Goal: Transaction & Acquisition: Purchase product/service

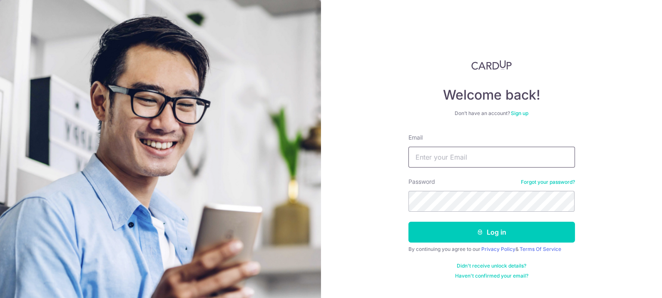
click at [426, 157] on input "Email" at bounding box center [492, 157] width 167 height 21
paste input "[EMAIL_ADDRESS][DOMAIN_NAME]"
type input "[EMAIL_ADDRESS][DOMAIN_NAME]"
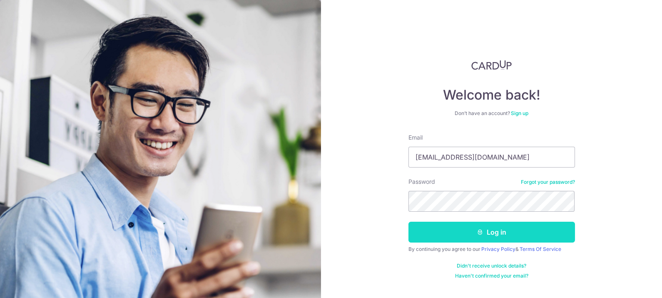
click at [529, 235] on button "Log in" at bounding box center [492, 232] width 167 height 21
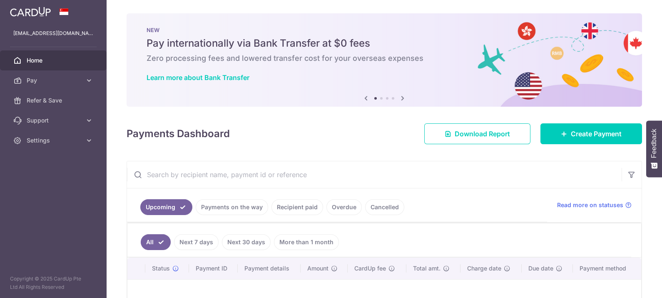
scroll to position [52, 0]
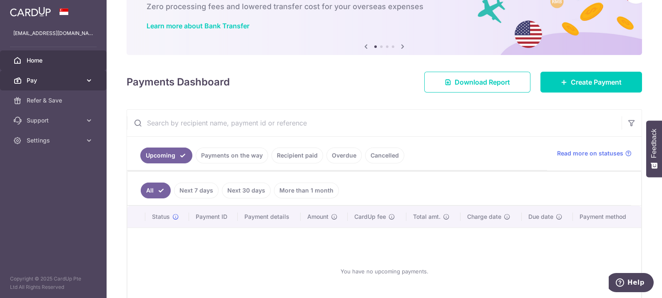
click at [38, 79] on span "Pay" at bounding box center [54, 80] width 55 height 8
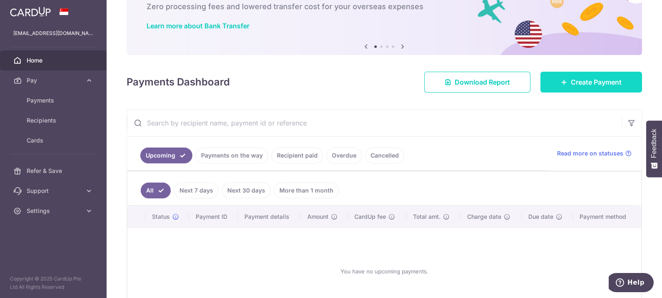
click at [591, 80] on span "Create Payment" at bounding box center [596, 82] width 51 height 10
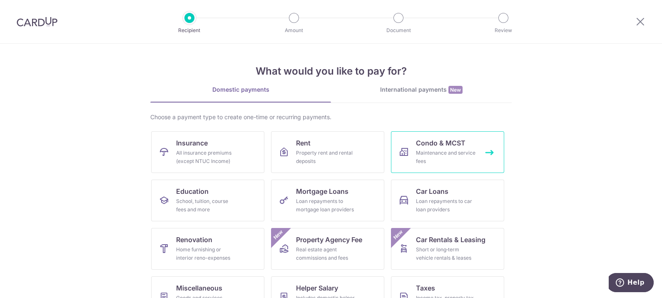
click at [433, 149] on div "Maintenance and service fees" at bounding box center [446, 157] width 60 height 17
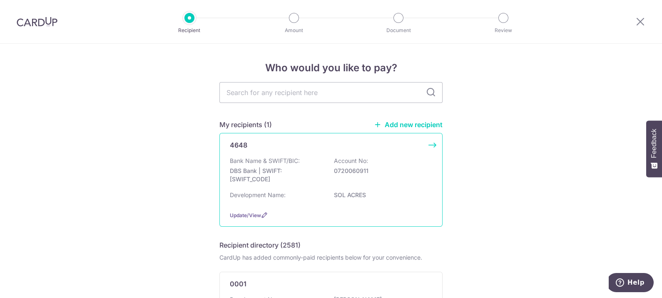
click at [292, 157] on p "Bank Name & SWIFT/BIC:" at bounding box center [265, 161] width 70 height 8
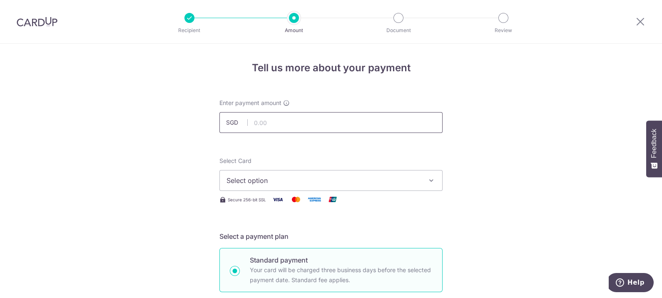
click at [298, 123] on input "text" at bounding box center [331, 122] width 223 height 21
type input "974.00"
click at [297, 184] on span "Select option" at bounding box center [324, 180] width 194 height 10
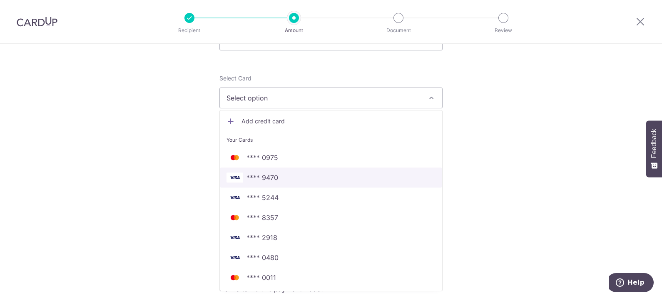
scroll to position [104, 0]
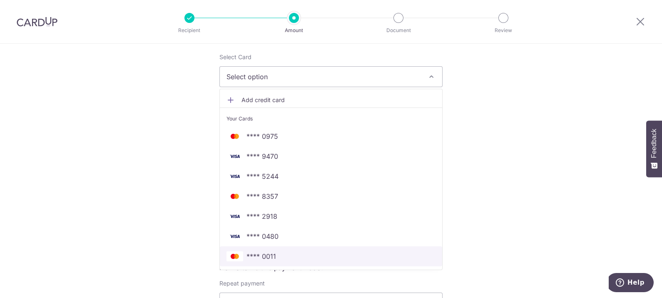
click at [262, 252] on span "**** 0011" at bounding box center [262, 256] width 30 height 10
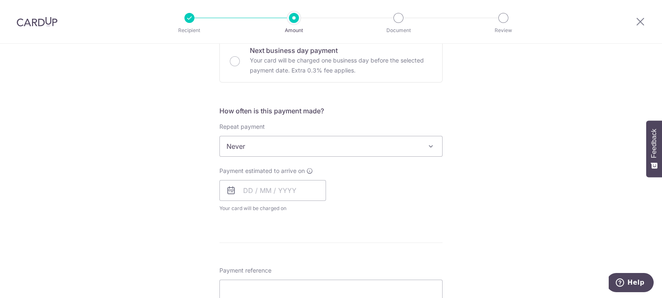
scroll to position [208, 0]
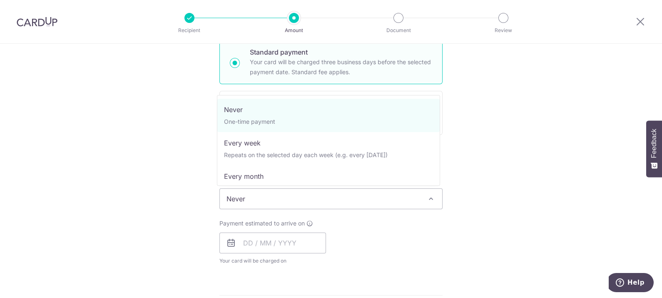
click at [220, 198] on span "Never" at bounding box center [331, 199] width 222 height 20
click at [195, 170] on div "Tell us more about your payment Enter payment amount SGD 974.00 974.00 Select C…" at bounding box center [331, 213] width 662 height 754
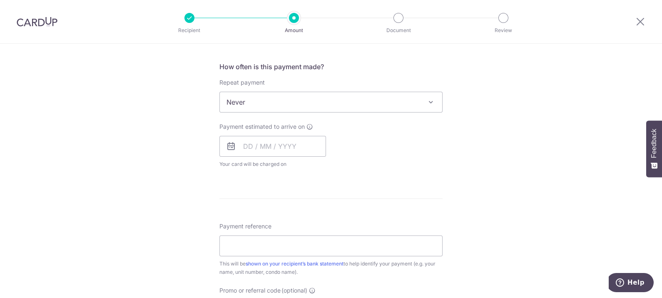
scroll to position [364, 0]
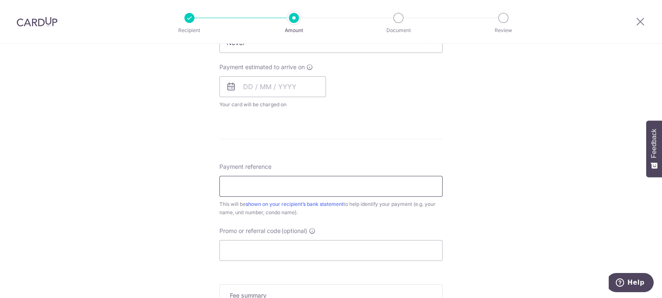
click at [250, 185] on input "Payment reference" at bounding box center [331, 186] width 223 height 21
type input "B"
type input "180746"
click at [298, 253] on input "Promo or referral code (optional)" at bounding box center [331, 250] width 223 height 21
paste input "3HOME25R"
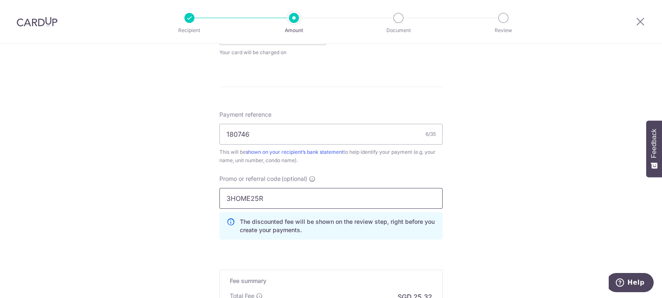
scroll to position [469, 0]
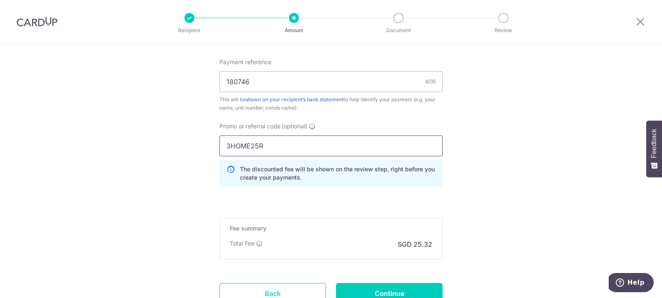
type input "3HOME25R"
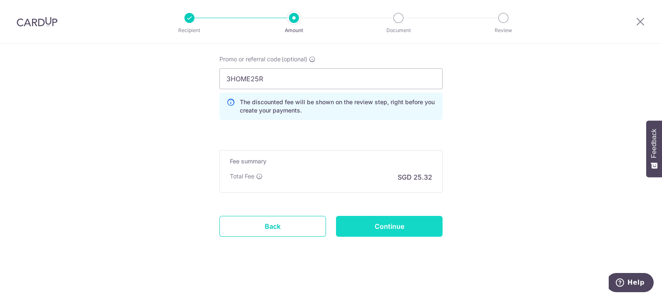
click at [412, 224] on input "Continue" at bounding box center [389, 226] width 107 height 21
type input "Create Schedule"
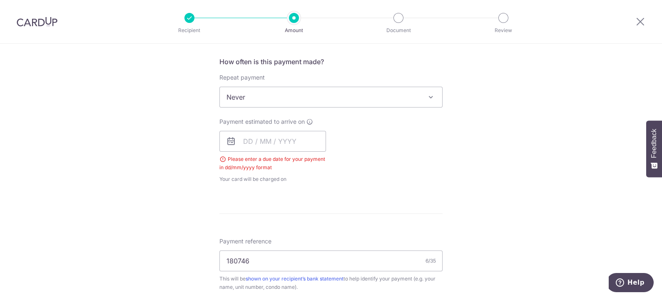
scroll to position [264, 0]
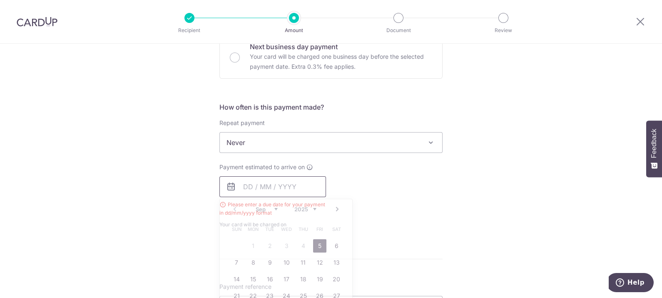
click at [242, 190] on input "text" at bounding box center [273, 186] width 107 height 21
type input "0209"
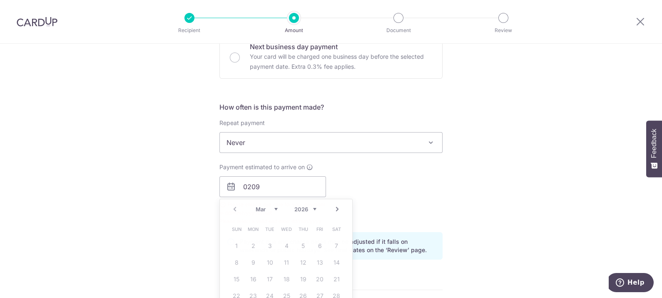
click at [357, 215] on div "Payment estimated to arrive on 0209 Prev Next Mar Apr May Jun Jul Aug Sep Oct N…" at bounding box center [331, 194] width 233 height 62
drag, startPoint x: 293, startPoint y: 187, endPoint x: 165, endPoint y: 182, distance: 128.8
click at [162, 182] on div "Tell us more about your payment Enter payment amount SGD 974.00 974.00 Select C…" at bounding box center [331, 201] width 662 height 842
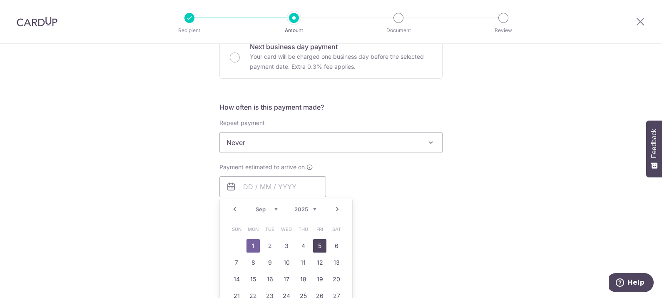
click at [315, 243] on link "5" at bounding box center [319, 245] width 13 height 13
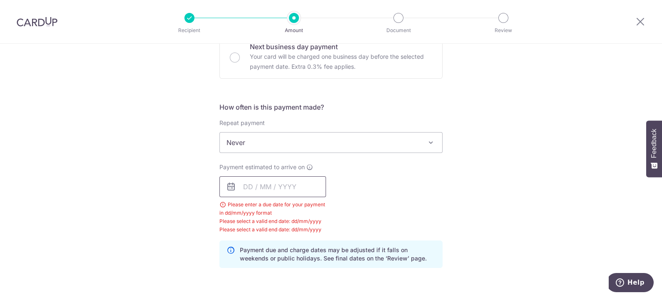
click at [242, 185] on input "text" at bounding box center [273, 186] width 107 height 21
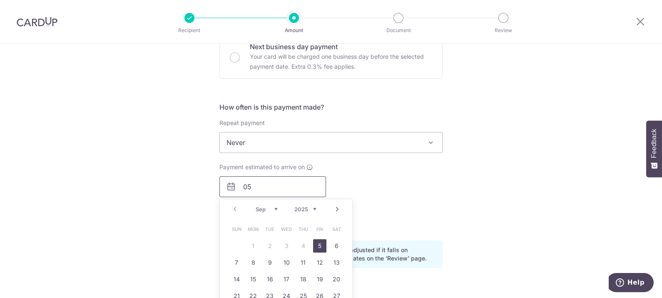
type input "05"
click at [382, 183] on div "Payment estimated to arrive on 05 Prev Next Sep Oct Nov Dec 2025 2026 2027 2028…" at bounding box center [331, 198] width 233 height 71
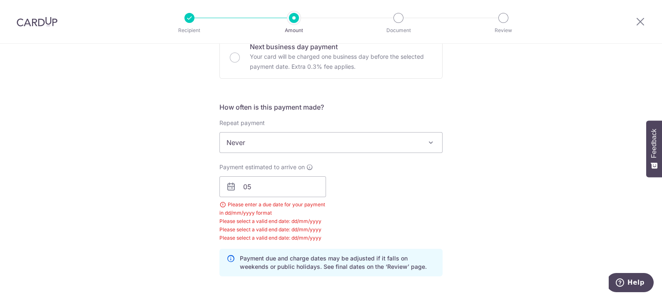
click at [227, 185] on icon at bounding box center [231, 187] width 10 height 10
click at [244, 187] on input "05" at bounding box center [273, 186] width 107 height 21
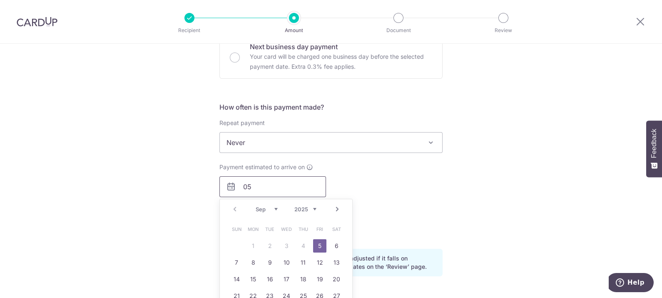
drag, startPoint x: 254, startPoint y: 185, endPoint x: 240, endPoint y: 190, distance: 14.2
click at [240, 190] on input "05" at bounding box center [273, 186] width 107 height 21
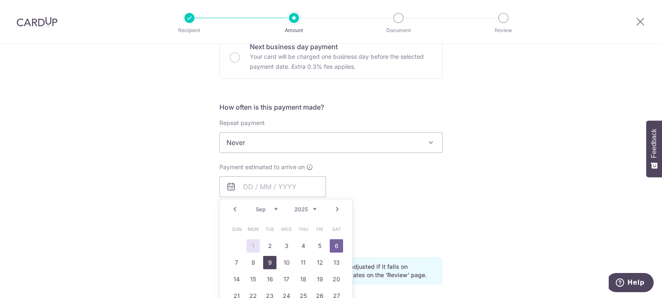
click at [263, 262] on link "9" at bounding box center [269, 262] width 13 height 13
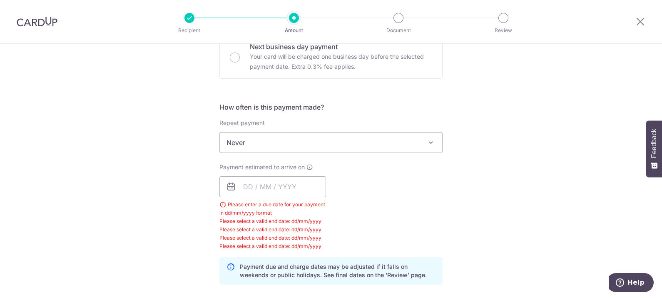
scroll to position [316, 0]
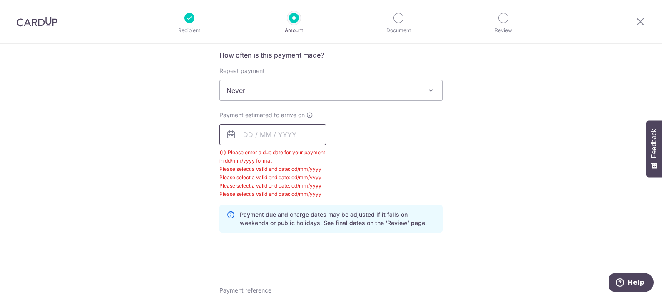
click at [242, 130] on input "text" at bounding box center [273, 134] width 107 height 21
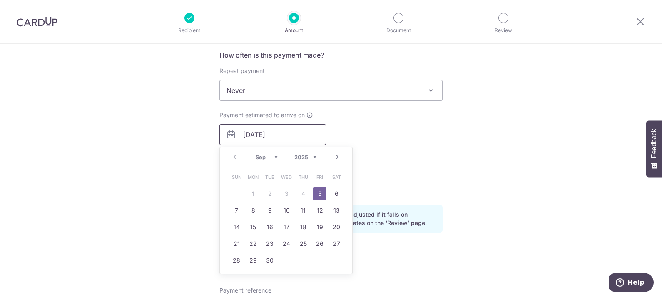
type input "[DATE]"
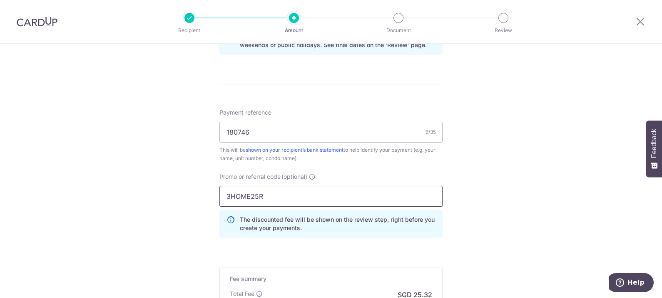
scroll to position [525, 0]
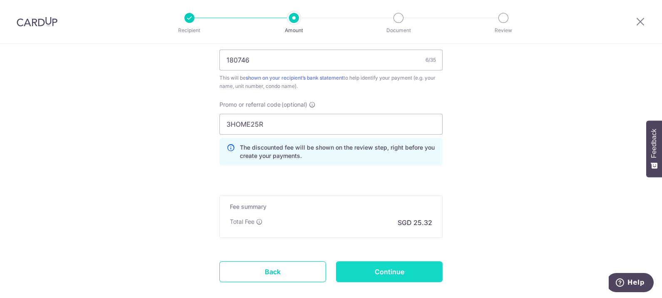
click at [415, 268] on input "Continue" at bounding box center [389, 271] width 107 height 21
type input "Create Schedule"
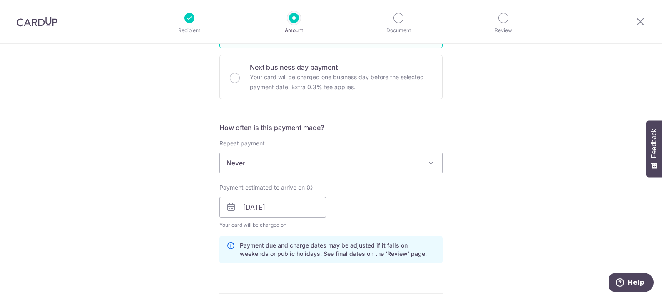
scroll to position [260, 0]
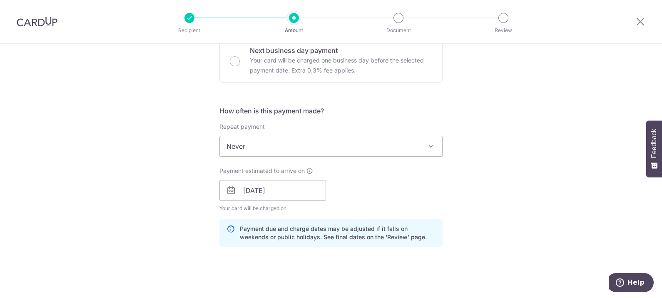
click at [272, 146] on span "Never" at bounding box center [331, 146] width 222 height 20
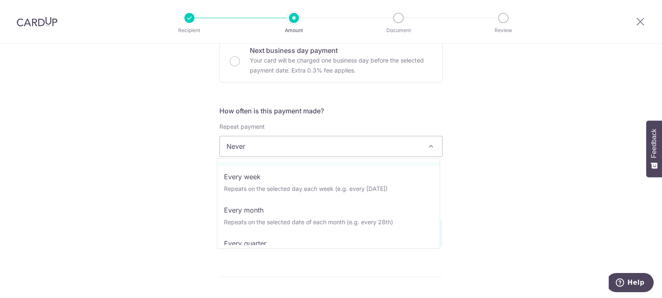
scroll to position [52, 0]
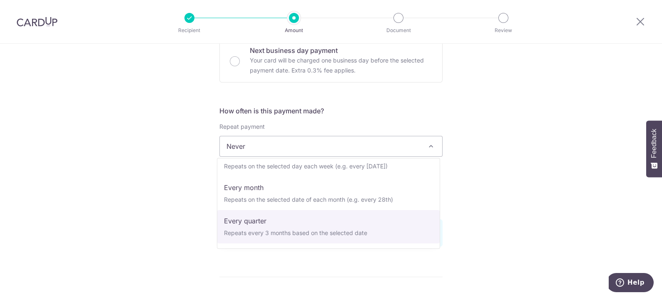
select select "4"
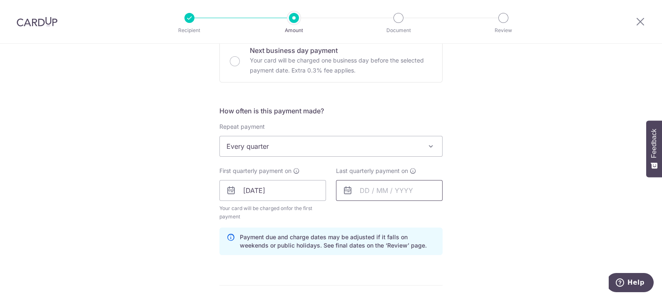
click at [357, 187] on input "text" at bounding box center [389, 190] width 107 height 21
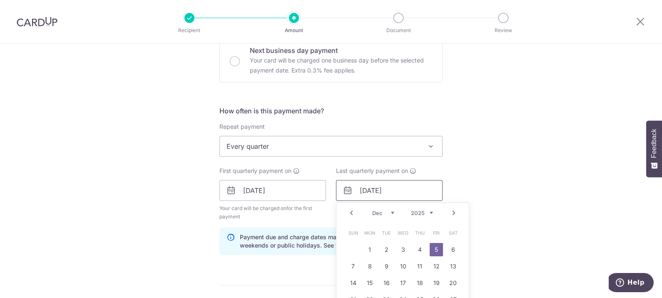
type input "[DATE]"
click at [509, 178] on div "Tell us more about your payment Enter payment amount SGD 974.00 974.00 Select C…" at bounding box center [331, 205] width 662 height 845
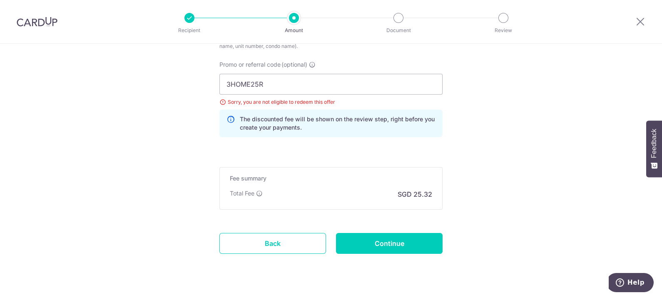
scroll to position [590, 0]
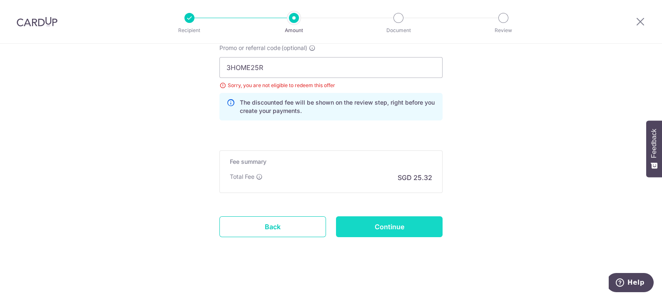
click at [411, 219] on input "Continue" at bounding box center [389, 226] width 107 height 21
type input "Update Schedule"
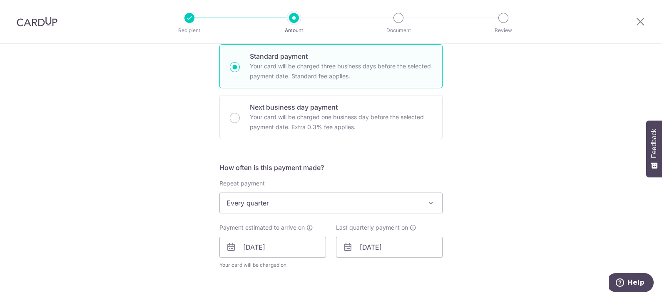
scroll to position [183, 0]
